Goal: Browse casually: Explore the website without a specific task or goal

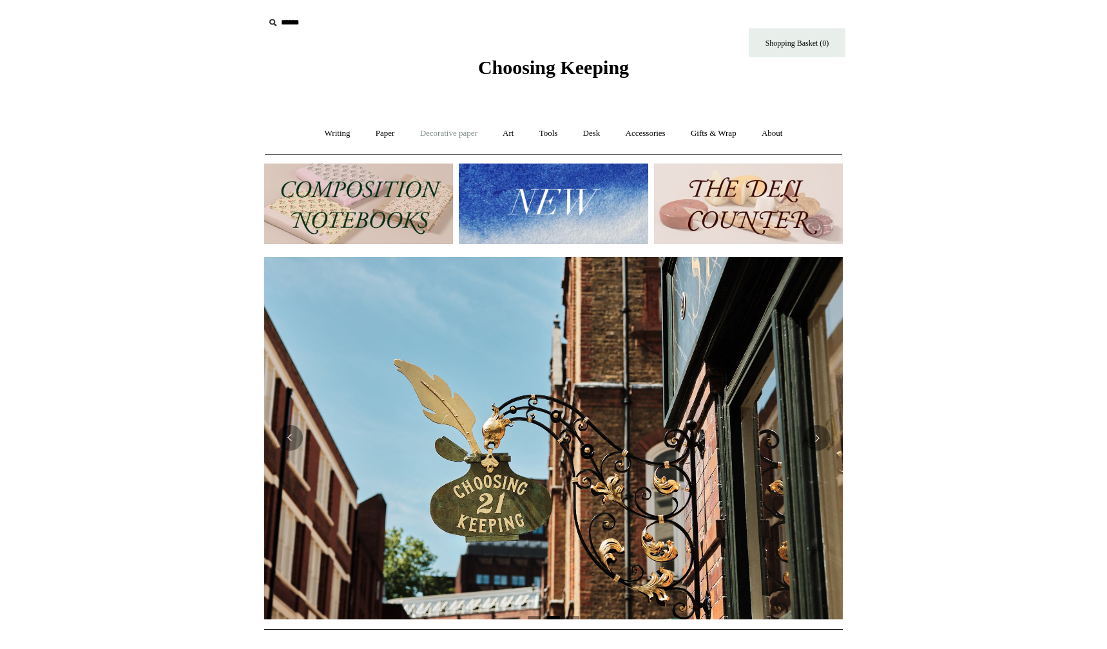
click at [448, 134] on link "Decorative paper +" at bounding box center [448, 134] width 81 height 34
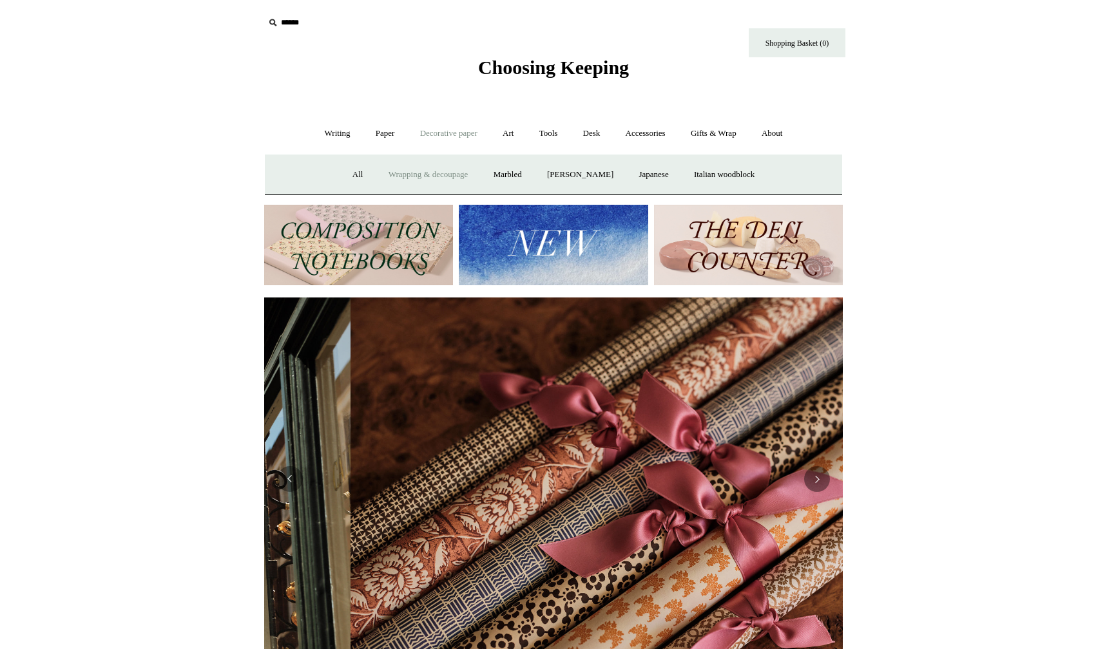
scroll to position [0, 1157]
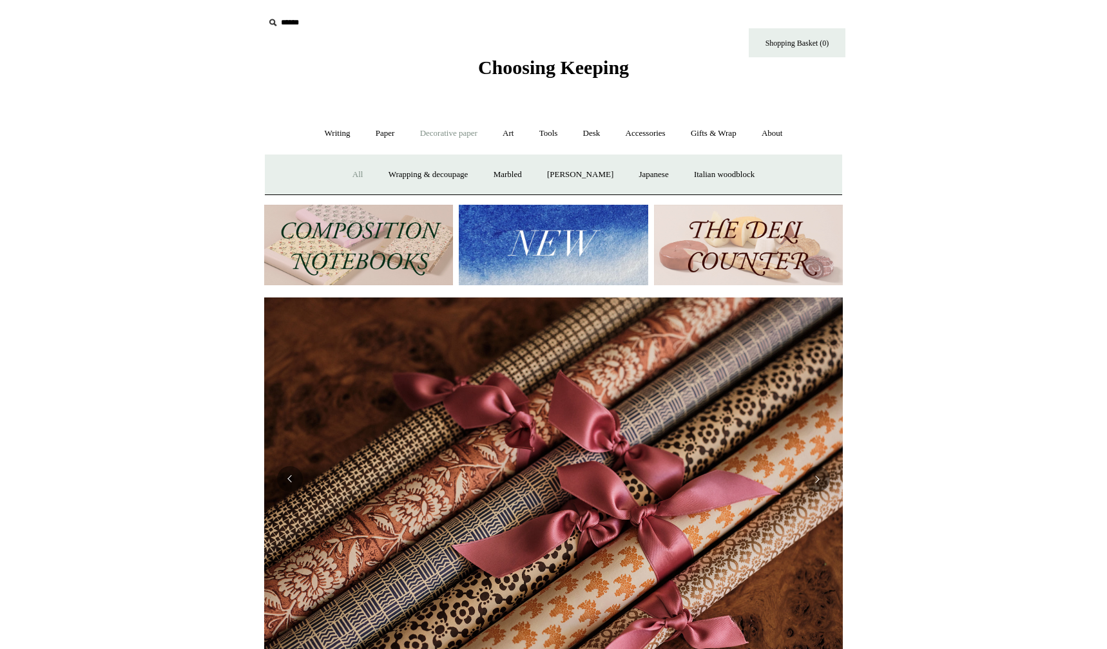
click at [350, 173] on link "All" at bounding box center [358, 175] width 34 height 34
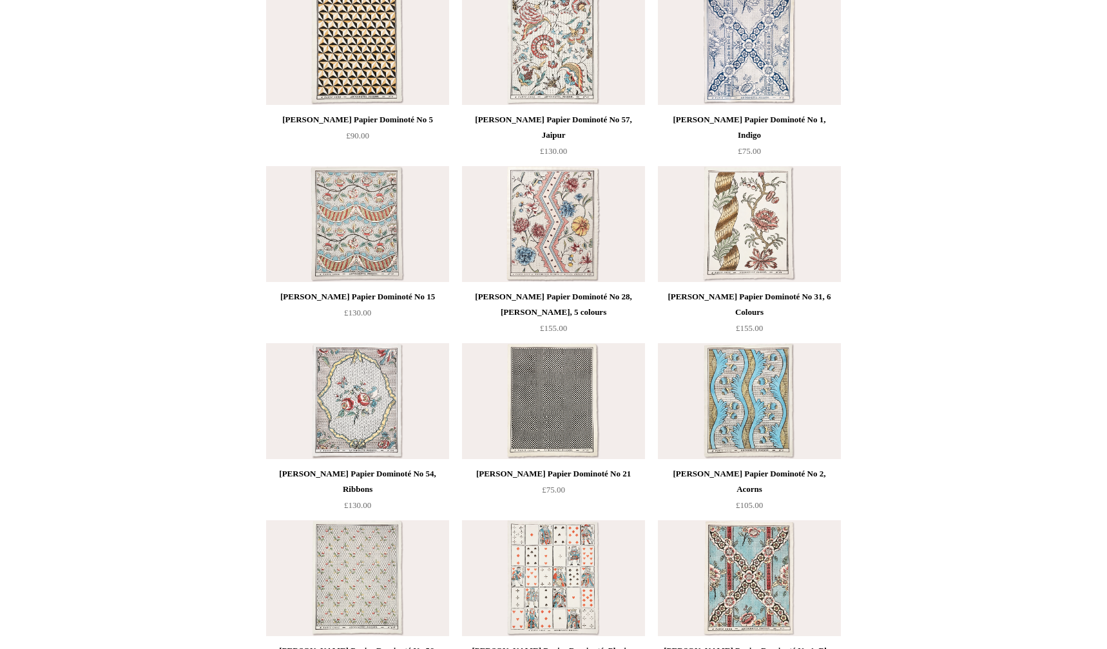
scroll to position [870, 0]
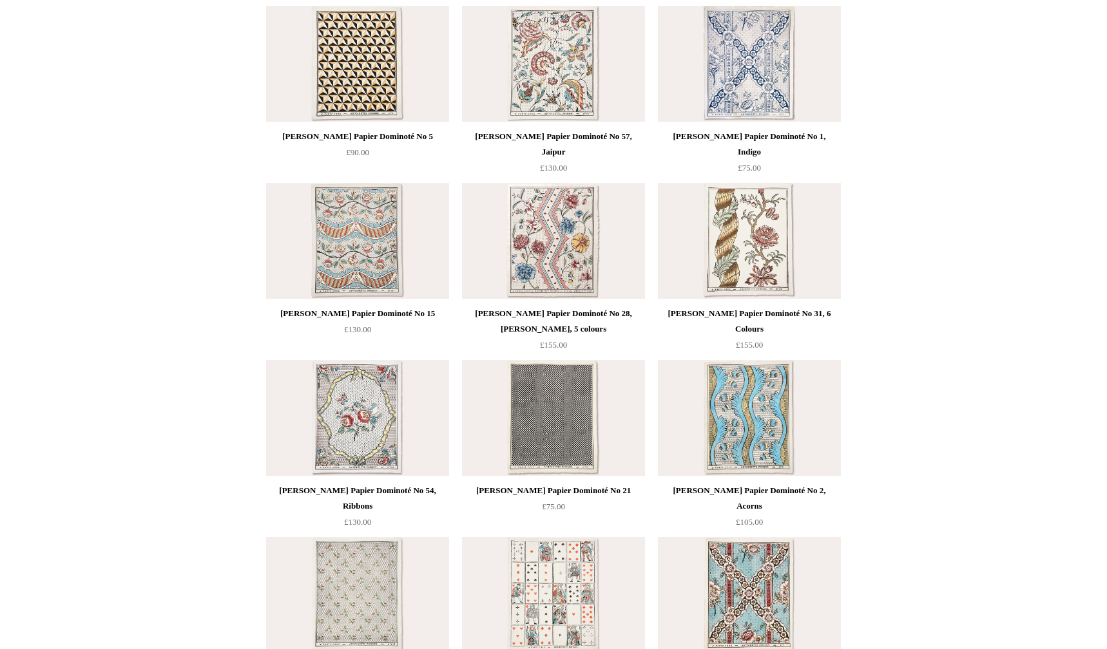
click at [749, 73] on img at bounding box center [749, 64] width 183 height 116
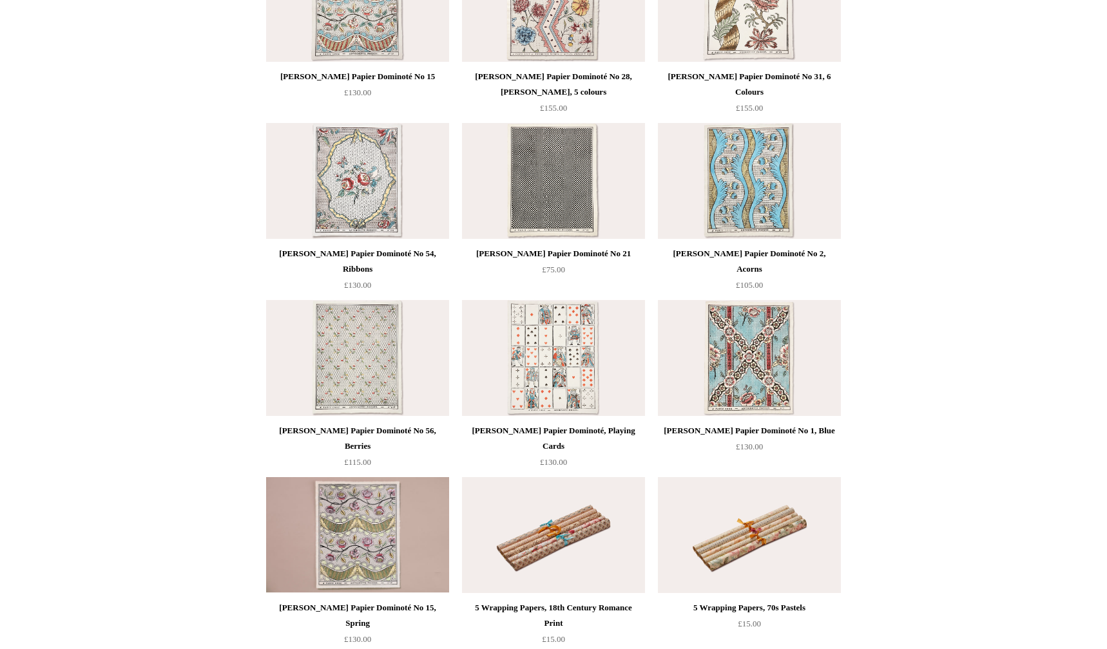
scroll to position [1109, 0]
click at [355, 176] on img at bounding box center [357, 180] width 183 height 116
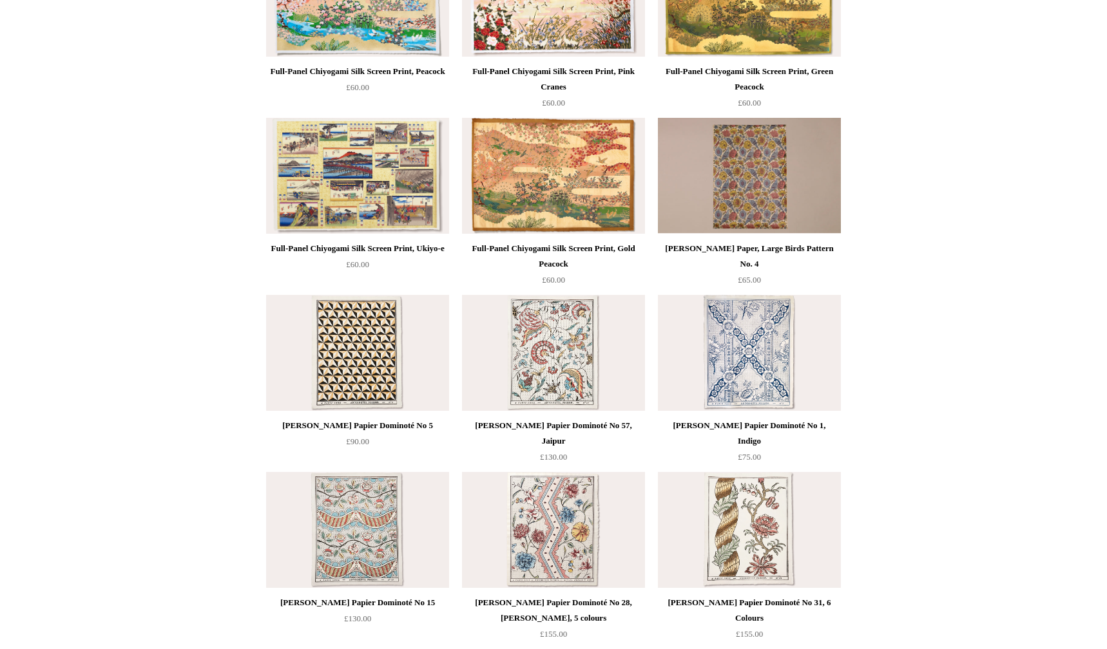
scroll to position [0, 0]
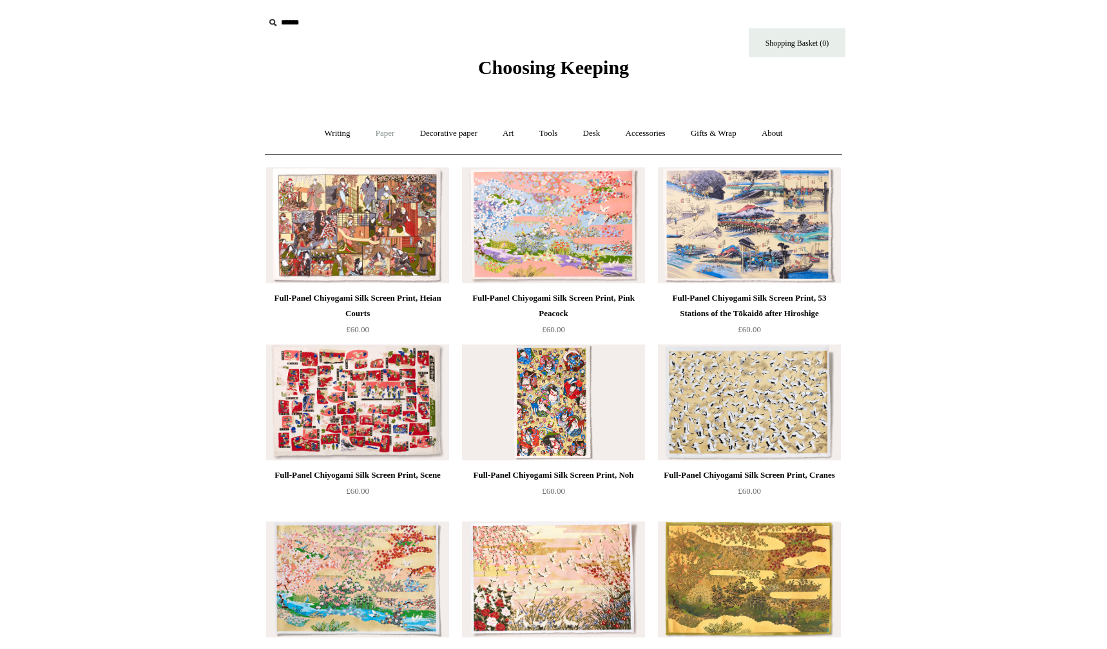
click at [382, 135] on link "Paper +" at bounding box center [385, 134] width 43 height 34
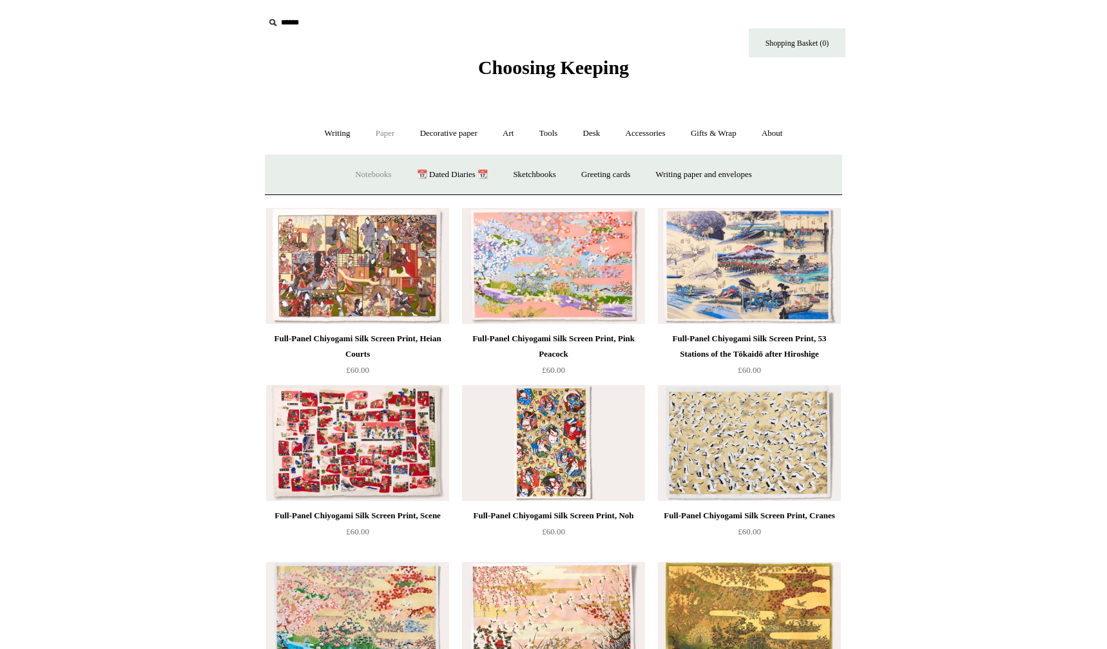
click at [357, 170] on link "Notebooks +" at bounding box center [372, 175] width 59 height 34
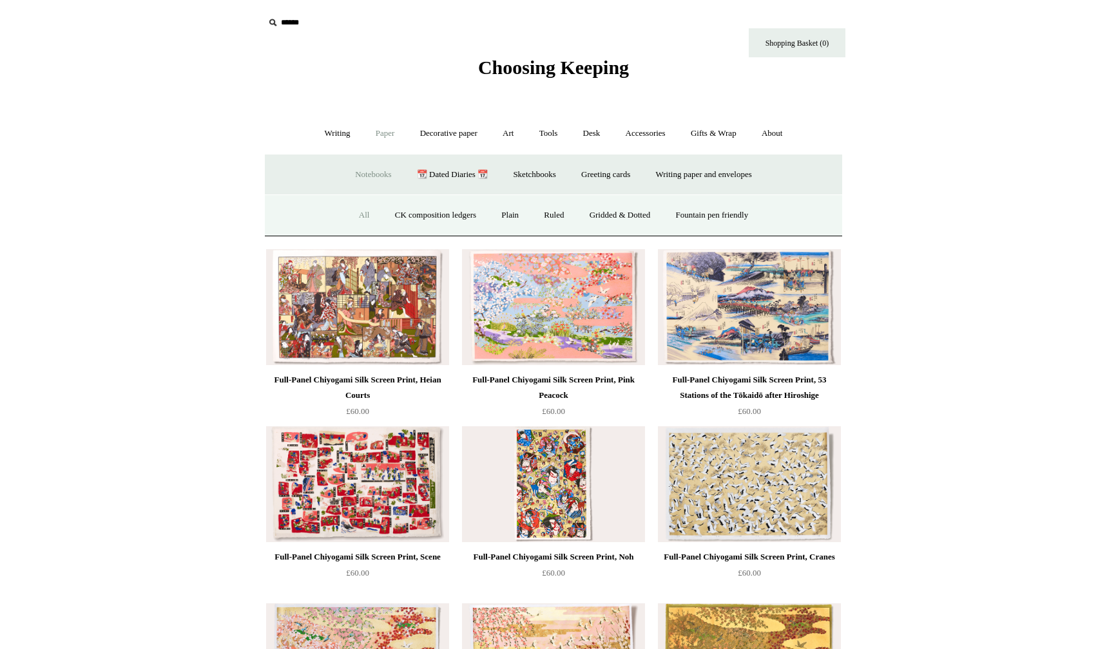
click at [352, 218] on link "All" at bounding box center [364, 215] width 34 height 34
click at [550, 135] on link "Tools +" at bounding box center [549, 134] width 42 height 34
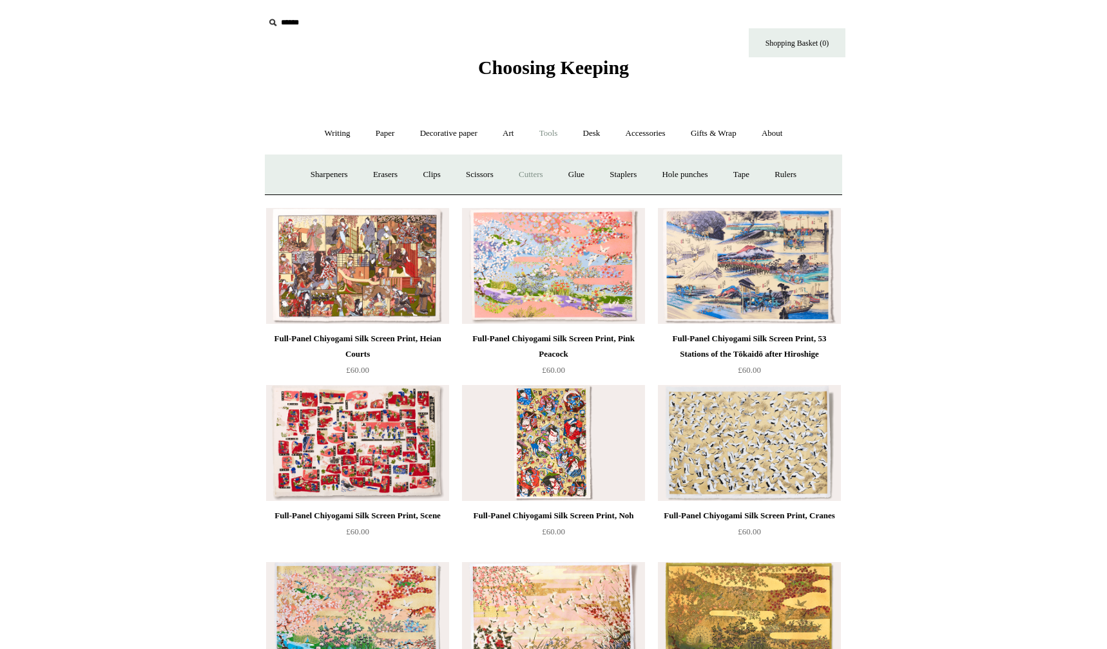
click at [531, 174] on link "Cutters" at bounding box center [531, 175] width 48 height 34
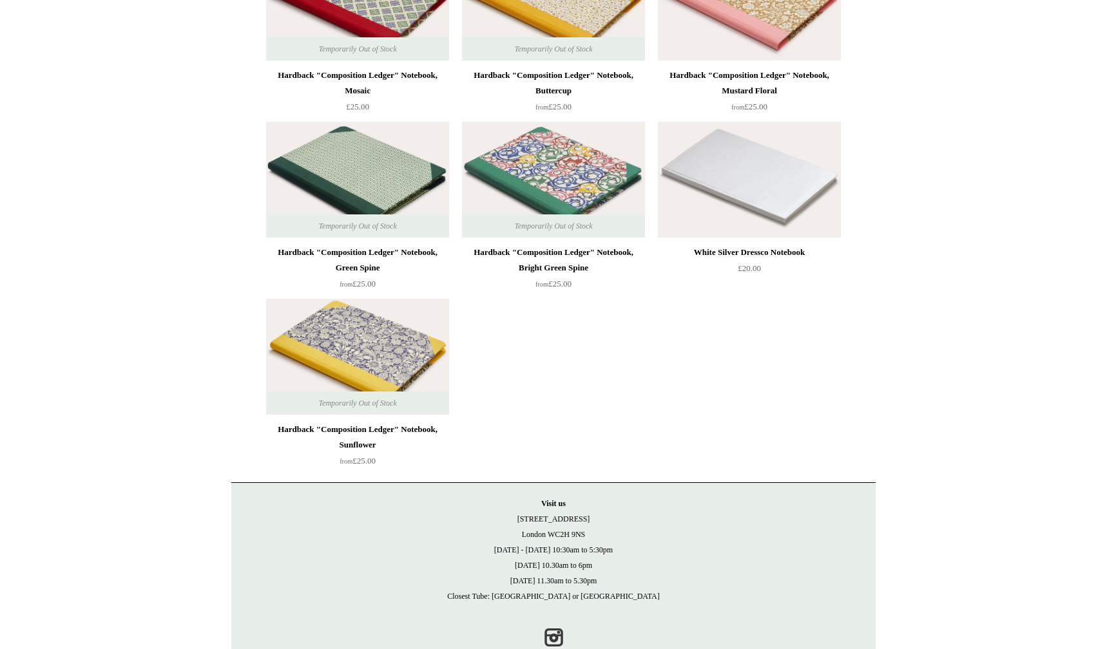
scroll to position [9293, 0]
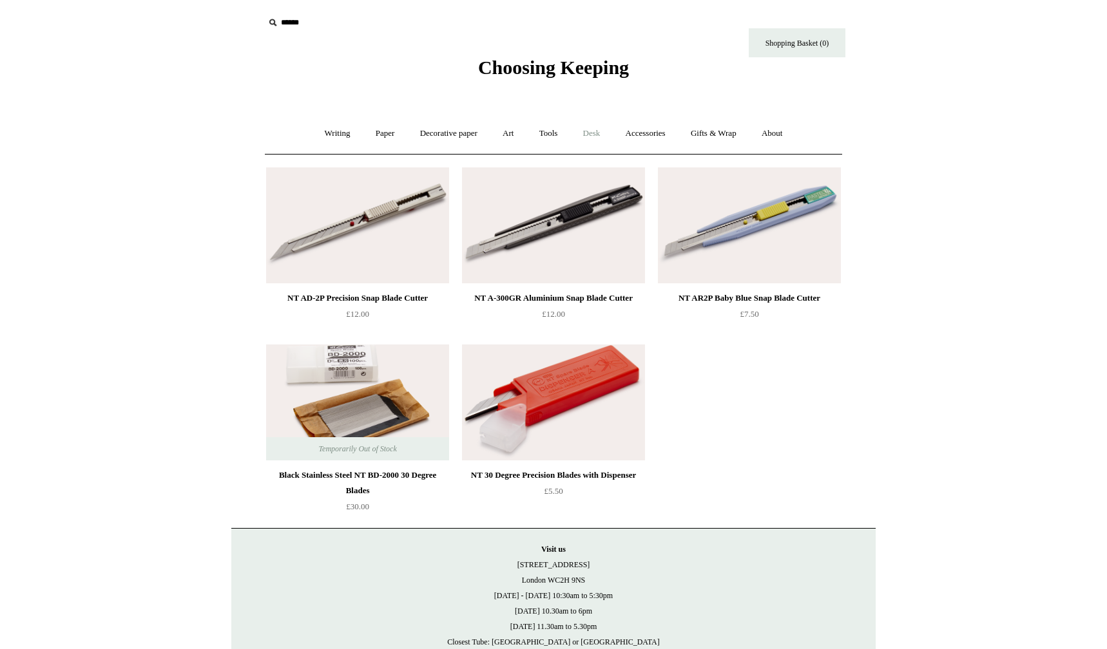
click at [595, 134] on link "Desk +" at bounding box center [591, 134] width 41 height 34
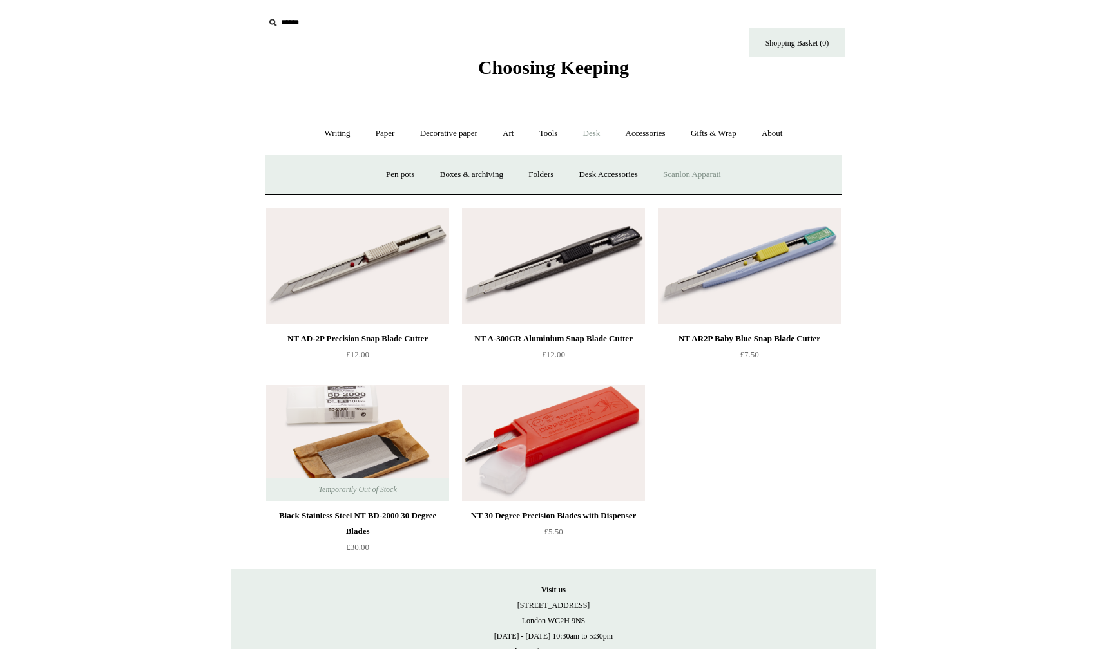
click at [689, 177] on link "Scanlon Apparati" at bounding box center [691, 175] width 81 height 34
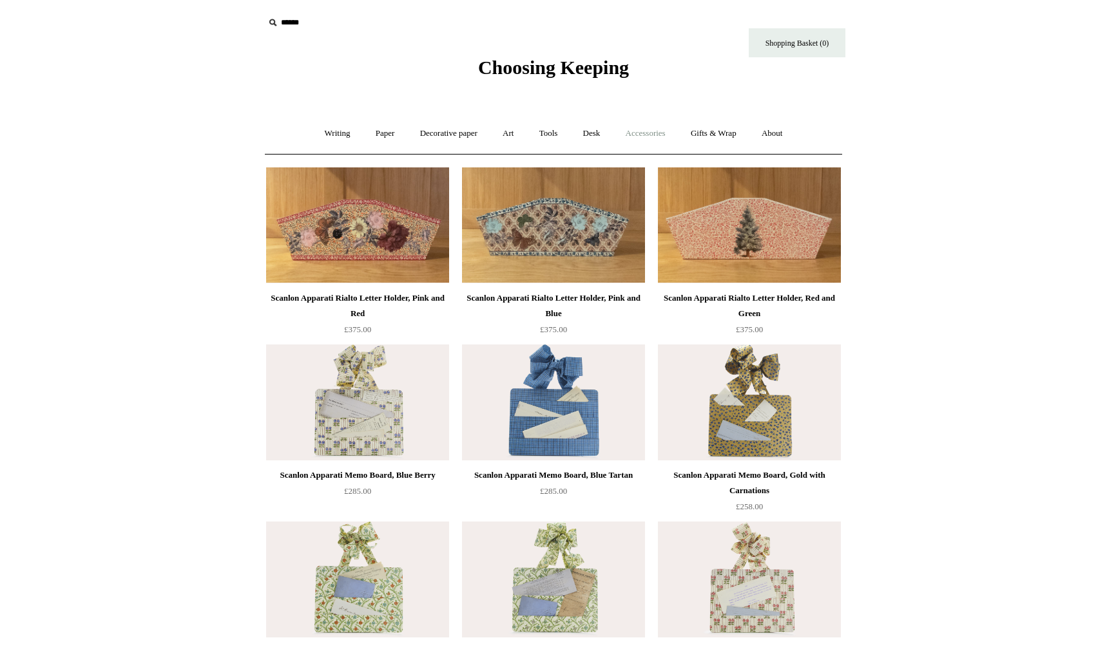
click at [645, 135] on link "Accessories +" at bounding box center [645, 134] width 63 height 34
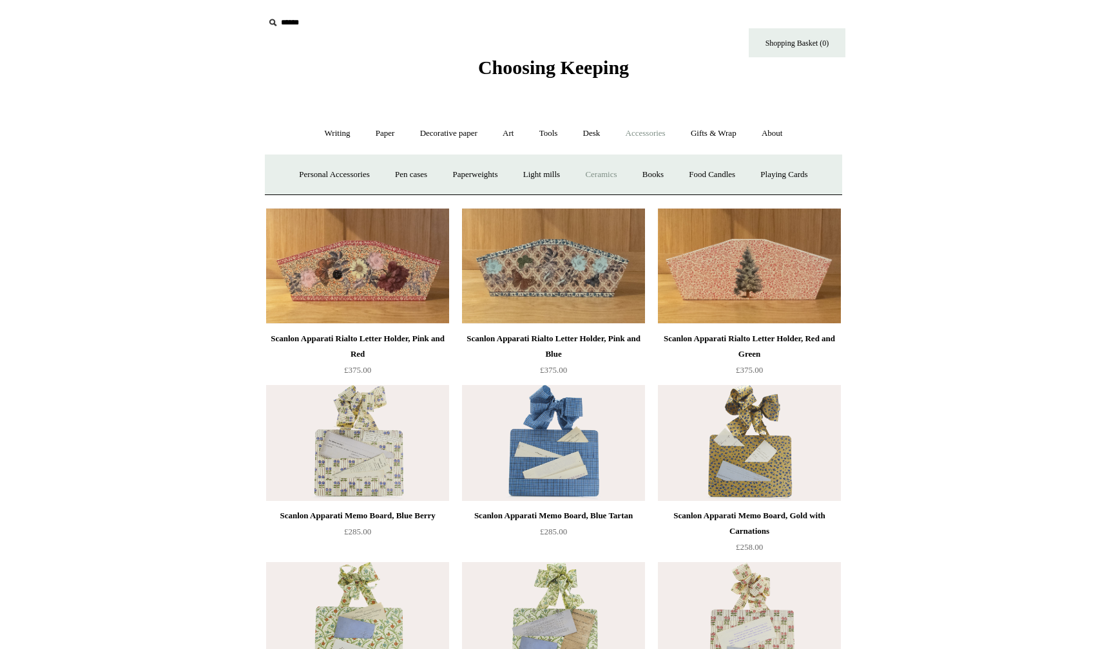
click at [613, 175] on link "Ceramics +" at bounding box center [600, 175] width 55 height 34
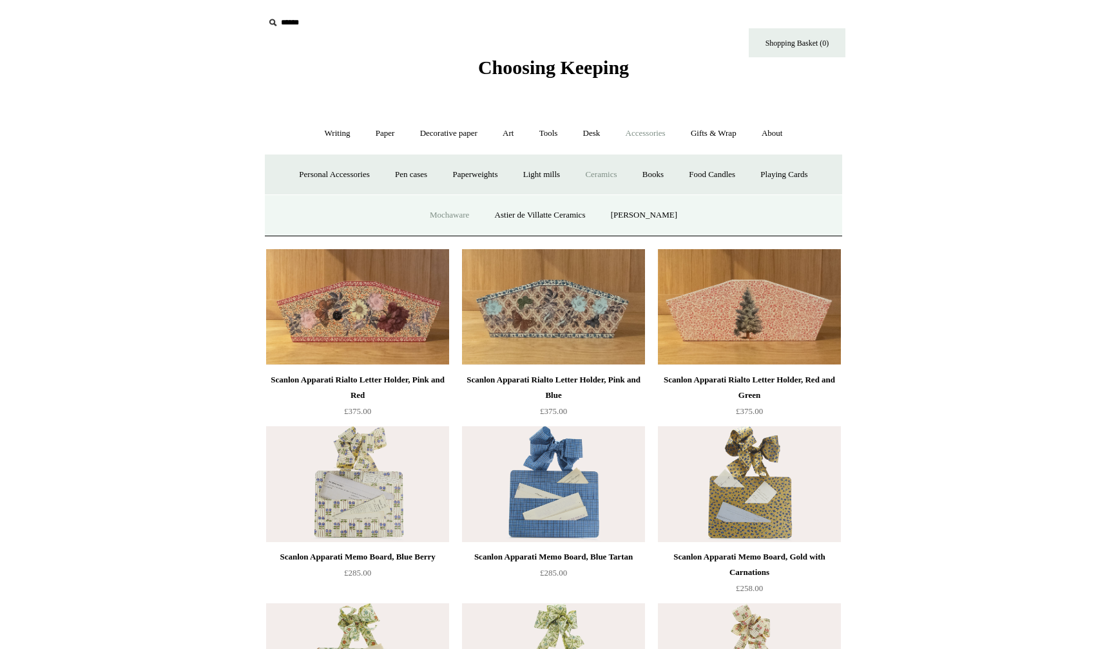
click at [464, 215] on link "Mochaware" at bounding box center [449, 215] width 62 height 34
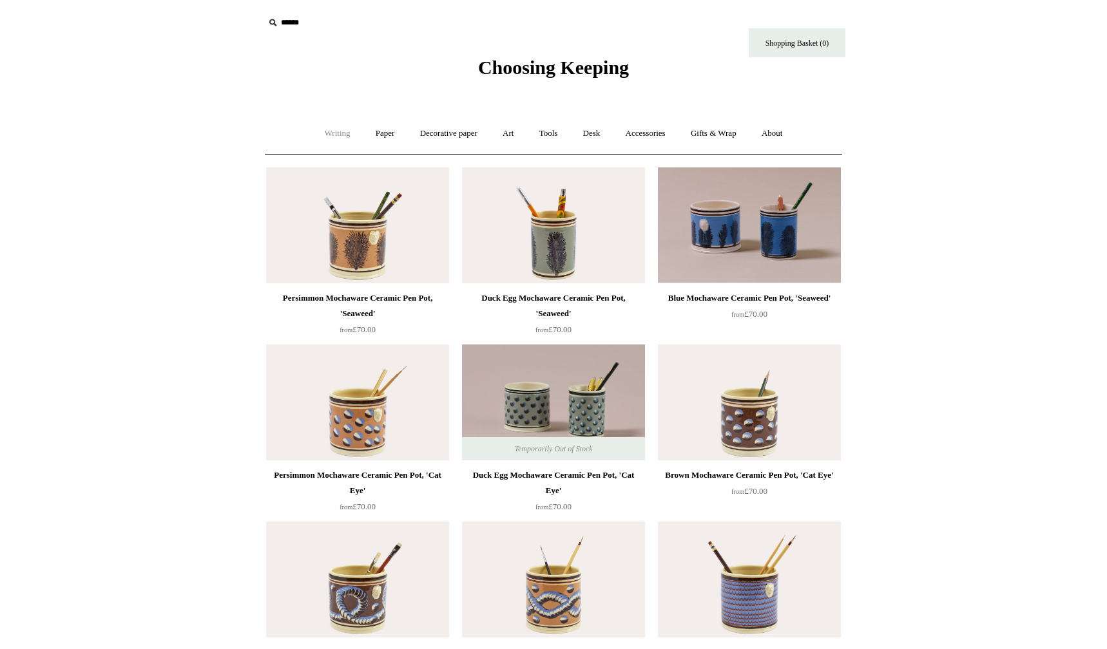
click at [329, 133] on link "Writing +" at bounding box center [337, 134] width 49 height 34
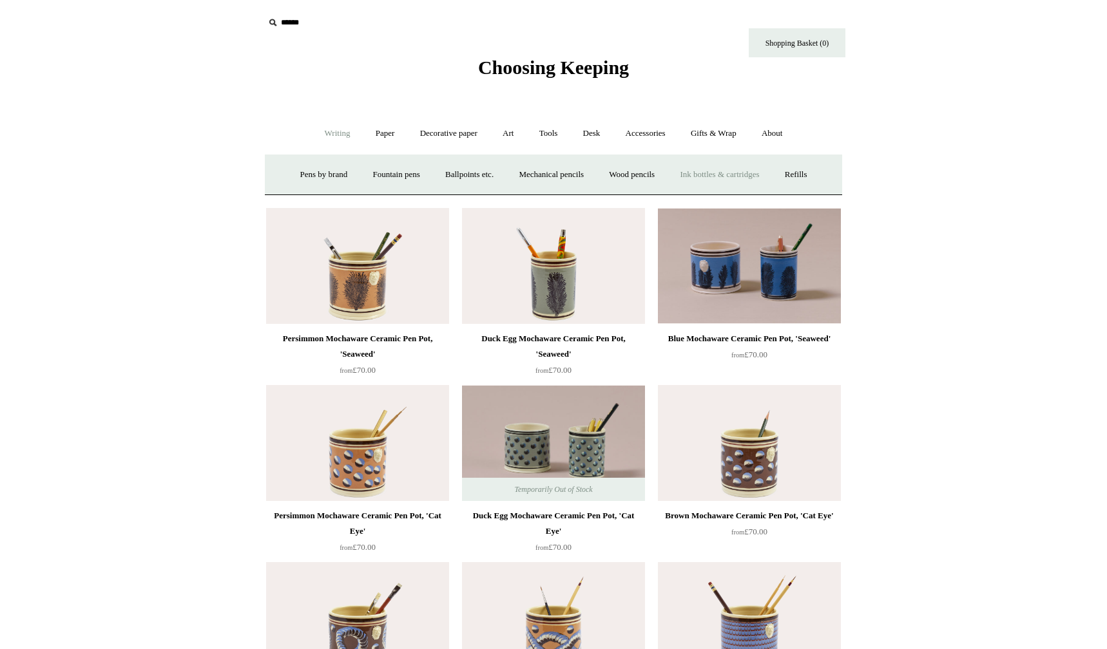
click at [725, 174] on link "Ink bottles & cartridges +" at bounding box center [719, 175] width 102 height 34
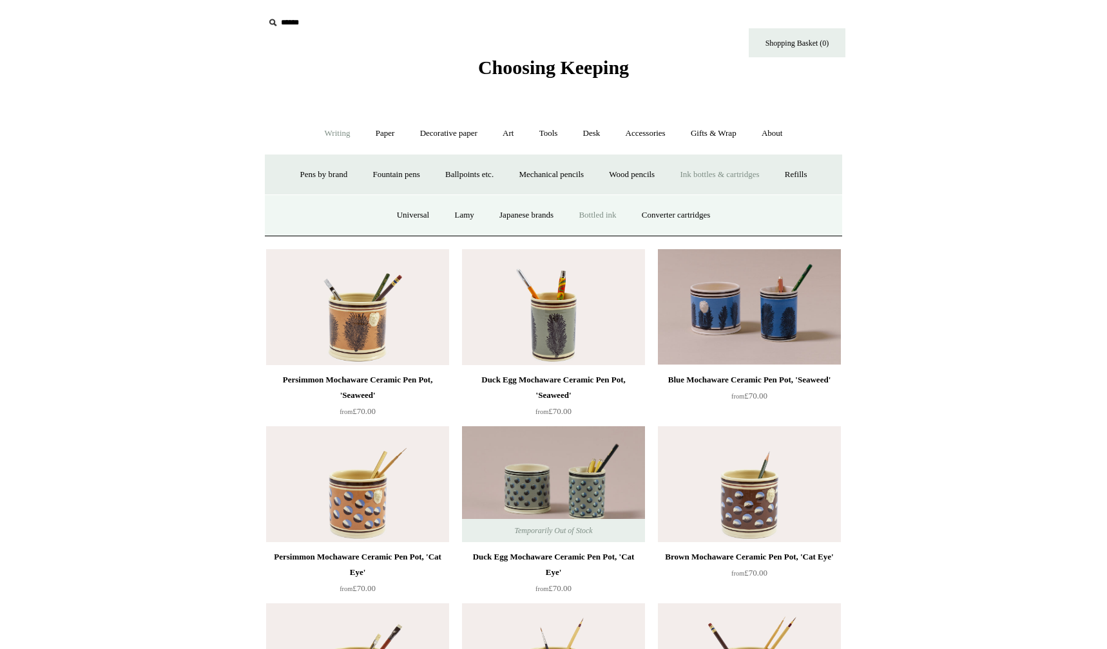
click at [586, 215] on link "Bottled ink" at bounding box center [597, 215] width 61 height 34
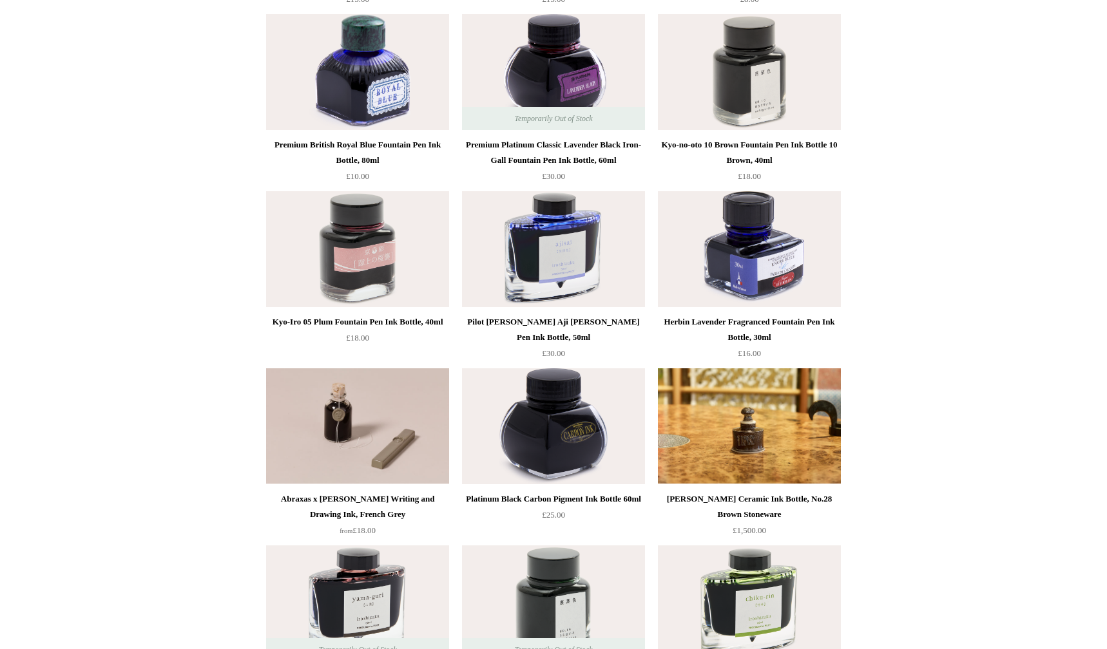
scroll to position [506, 0]
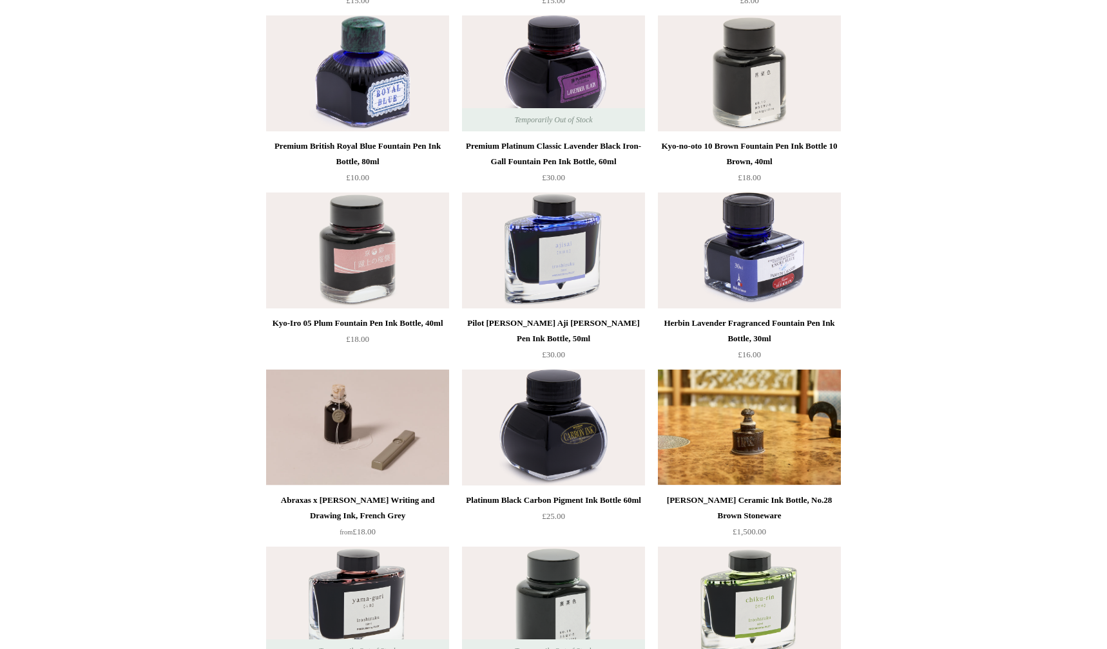
click at [378, 92] on img at bounding box center [357, 73] width 183 height 116
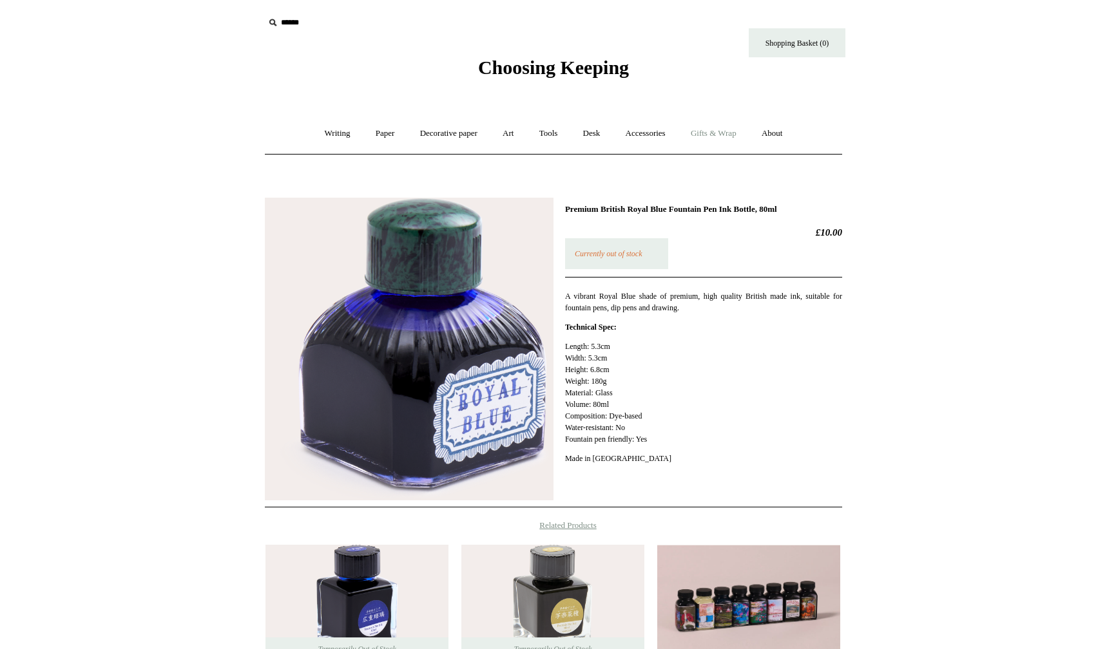
click at [714, 135] on link "Gifts & Wrap +" at bounding box center [713, 134] width 69 height 34
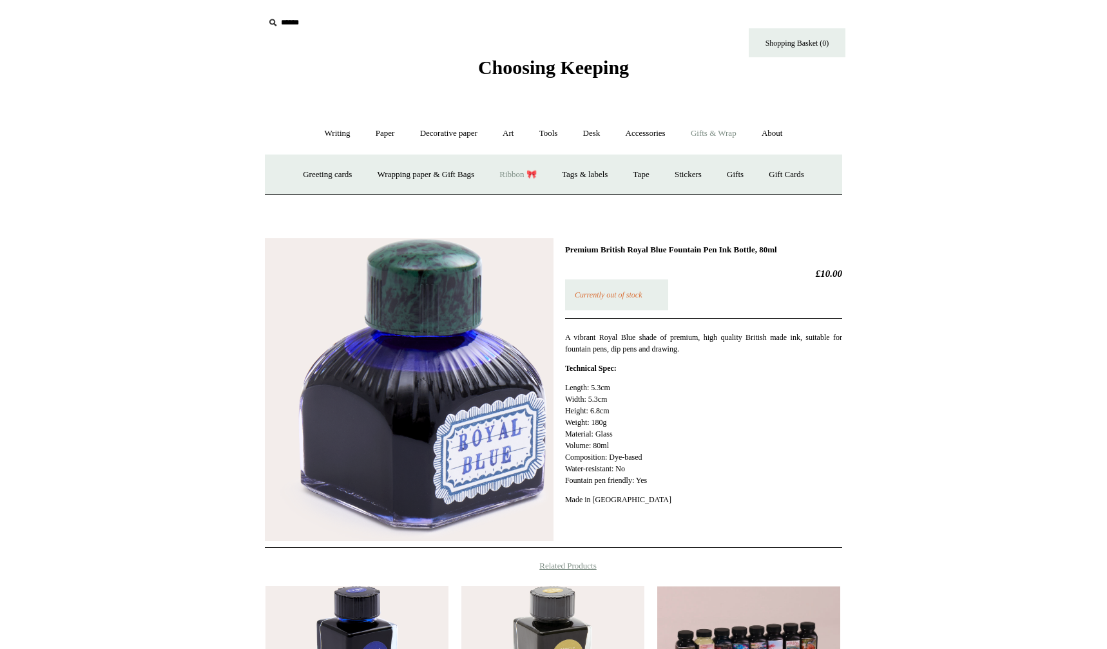
click at [517, 171] on link "Ribbon 🎀" at bounding box center [518, 175] width 61 height 34
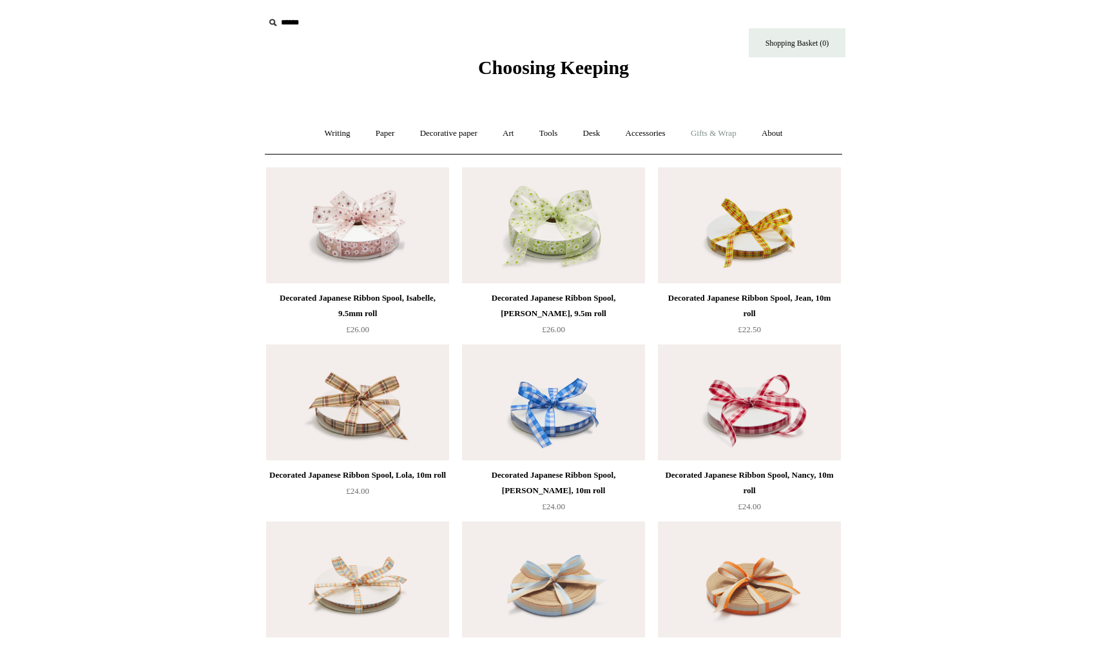
click at [729, 135] on link "Gifts & Wrap +" at bounding box center [713, 134] width 69 height 34
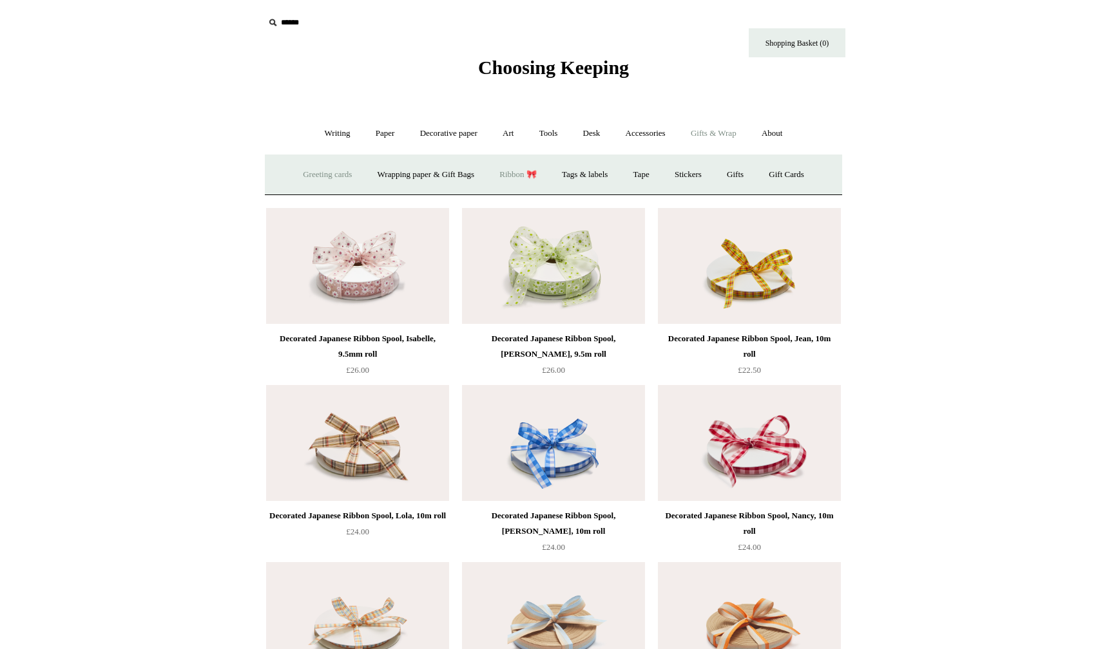
click at [321, 170] on link "Greeting cards +" at bounding box center [327, 175] width 72 height 34
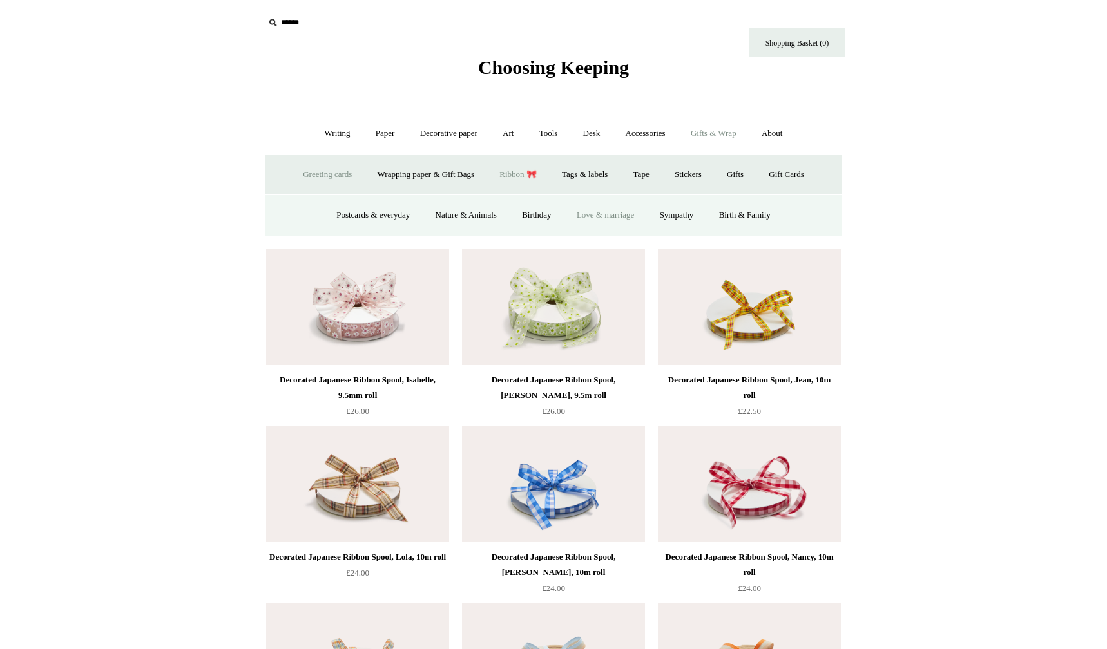
click at [605, 211] on link "Love & marriage" at bounding box center [605, 215] width 81 height 34
